Goal: Task Accomplishment & Management: Manage account settings

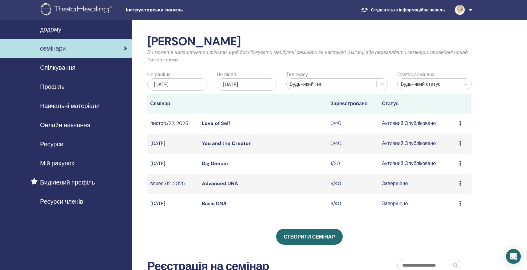
click at [207, 125] on link "Love of Self" at bounding box center [216, 123] width 28 height 6
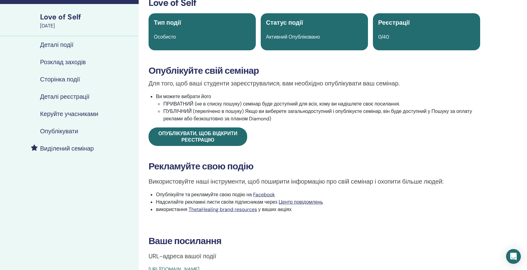
scroll to position [35, 0]
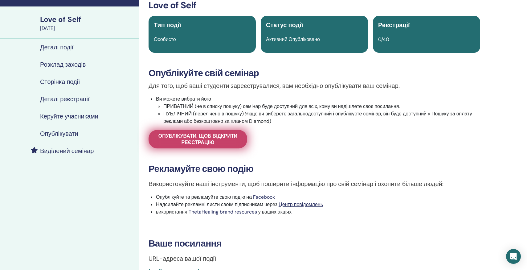
click at [185, 146] on link "Опублікувати, щоб відкрити реєстрацію" at bounding box center [197, 139] width 99 height 18
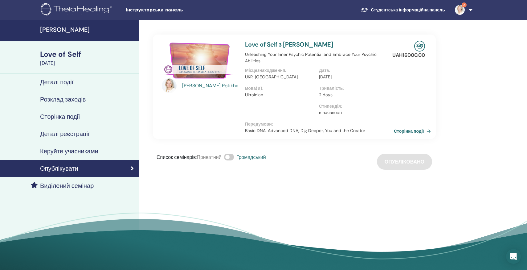
click at [402, 127] on link "Сторінка події" at bounding box center [413, 130] width 39 height 9
